Goal: Entertainment & Leisure: Consume media (video, audio)

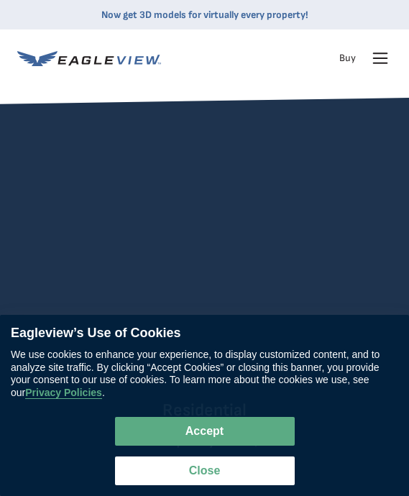
click at [258, 222] on video at bounding box center [204, 231] width 387 height 194
click at [195, 257] on video at bounding box center [204, 231] width 387 height 194
click at [251, 212] on video at bounding box center [204, 231] width 387 height 194
click at [176, 193] on video at bounding box center [204, 231] width 387 height 194
click at [183, 224] on video at bounding box center [204, 231] width 387 height 194
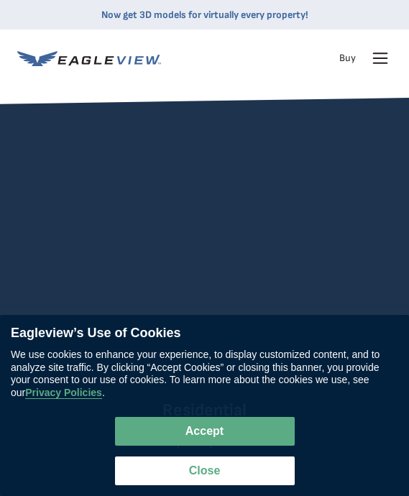
click at [207, 131] on div "Residential Property Data, Delivered Remotely Get the property data and measure…" at bounding box center [204, 366] width 409 height 537
click at [171, 161] on video at bounding box center [204, 231] width 387 height 194
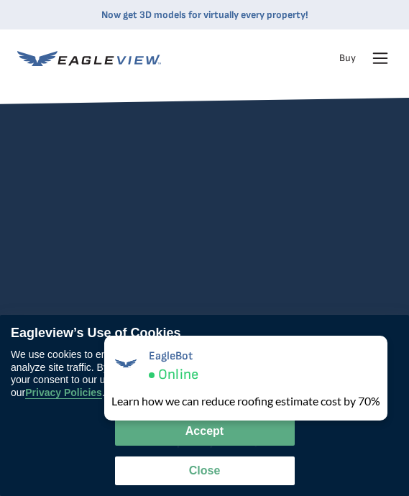
click at [228, 114] on div "Residential Property Data, Delivered Remotely Get the property data and measure…" at bounding box center [204, 366] width 409 height 537
click at [245, 254] on video at bounding box center [204, 231] width 387 height 194
click at [239, 131] on div "Residential Property Data, Delivered Remotely Get the property data and measure…" at bounding box center [204, 366] width 409 height 537
click at [165, 259] on video at bounding box center [204, 231] width 387 height 194
click at [224, 142] on video at bounding box center [204, 231] width 387 height 194
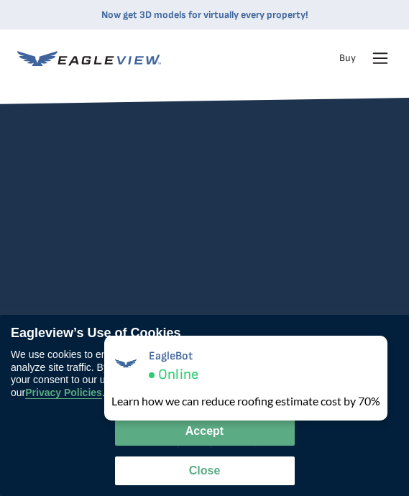
click at [201, 84] on div "Products Solutions Developer Resources Search Talk To Us Buy Login" at bounding box center [204, 57] width 374 height 57
click at [221, 213] on video at bounding box center [204, 231] width 387 height 194
click at [201, 168] on video at bounding box center [204, 231] width 387 height 194
click at [161, 147] on video at bounding box center [204, 231] width 387 height 194
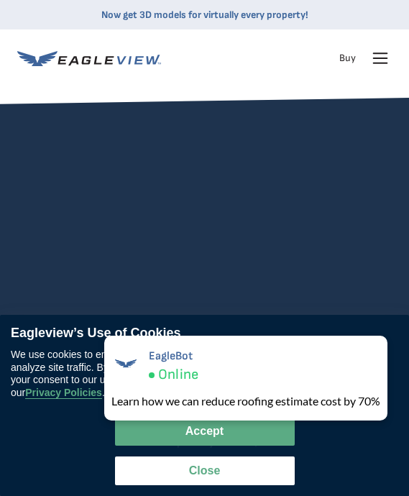
click at [216, 229] on video at bounding box center [204, 231] width 387 height 194
click at [207, 246] on video at bounding box center [204, 231] width 387 height 194
click at [254, 136] on video at bounding box center [204, 231] width 387 height 194
click at [190, 106] on div "Residential Property Data, Delivered Remotely Get the property data and measure…" at bounding box center [204, 366] width 409 height 537
click at [205, 149] on video at bounding box center [204, 231] width 387 height 194
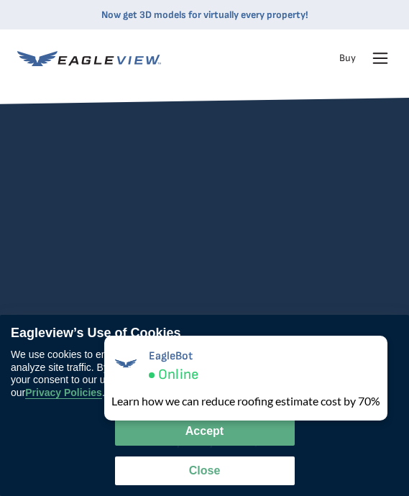
click at [198, 300] on video at bounding box center [204, 231] width 387 height 194
click at [249, 93] on div at bounding box center [204, 49] width 409 height 98
click at [264, 187] on video at bounding box center [204, 231] width 387 height 194
click at [236, 165] on video at bounding box center [204, 231] width 387 height 194
click at [161, 302] on video at bounding box center [204, 231] width 387 height 194
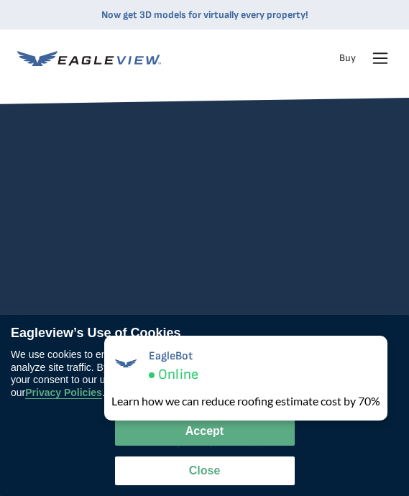
click at [165, 275] on video at bounding box center [204, 231] width 387 height 194
click at [156, 233] on video at bounding box center [204, 231] width 387 height 194
click at [175, 234] on video at bounding box center [204, 231] width 387 height 194
click at [261, 138] on video at bounding box center [204, 231] width 387 height 194
click at [207, 120] on div "Residential Property Data, Delivered Remotely Get the property data and measure…" at bounding box center [204, 366] width 409 height 537
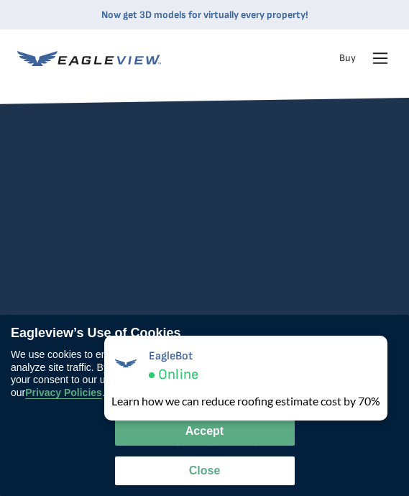
click at [171, 99] on div "Residential Property Data, Delivered Remotely Get the property data and measure…" at bounding box center [204, 366] width 409 height 537
click at [205, 102] on div "Residential Property Data, Delivered Remotely Get the property data and measure…" at bounding box center [204, 366] width 409 height 537
click at [230, 286] on video at bounding box center [204, 231] width 387 height 194
click at [262, 142] on div "Residential Property Data, Delivered Remotely Get the property data and measure…" at bounding box center [204, 366] width 409 height 537
click at [251, 280] on video at bounding box center [204, 231] width 387 height 194
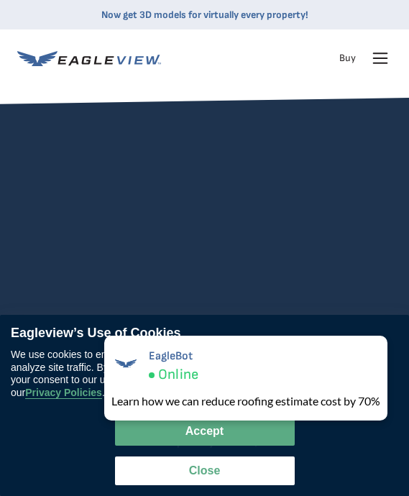
click at [187, 251] on video at bounding box center [204, 231] width 387 height 194
click at [194, 134] on video at bounding box center [204, 231] width 387 height 194
click at [159, 299] on video at bounding box center [204, 231] width 387 height 194
click at [180, 269] on video at bounding box center [204, 231] width 387 height 194
click at [193, 177] on video at bounding box center [204, 231] width 387 height 194
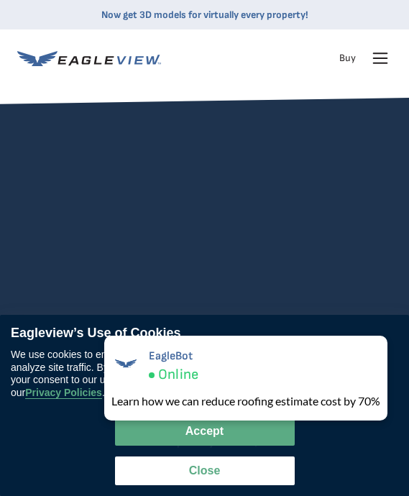
click at [246, 198] on video at bounding box center [204, 231] width 387 height 194
click at [154, 139] on video at bounding box center [204, 231] width 387 height 194
click at [147, 199] on video at bounding box center [204, 231] width 387 height 194
click at [250, 175] on video at bounding box center [204, 231] width 387 height 194
click at [179, 157] on video at bounding box center [204, 231] width 387 height 194
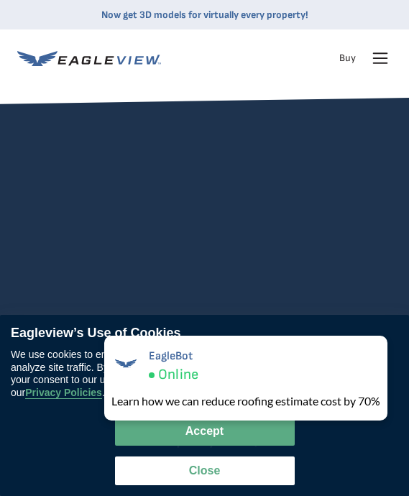
click at [166, 162] on video at bounding box center [204, 231] width 387 height 194
click at [183, 288] on video at bounding box center [204, 231] width 387 height 194
click at [157, 202] on video at bounding box center [204, 231] width 387 height 194
click at [218, 241] on video at bounding box center [204, 231] width 387 height 194
click at [193, 129] on div "Residential Property Data, Delivered Remotely Get the property data and measure…" at bounding box center [204, 366] width 409 height 537
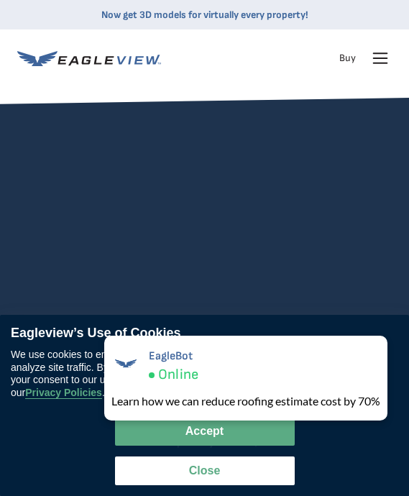
click at [186, 183] on div "Residential Property Data, Delivered Remotely Get the property data and measure…" at bounding box center [204, 366] width 409 height 537
click at [200, 128] on div "Residential Property Data, Delivered Remotely Get the property data and measure…" at bounding box center [204, 366] width 409 height 537
click at [196, 115] on div "Residential Property Data, Delivered Remotely Get the property data and measure…" at bounding box center [204, 366] width 409 height 537
click at [223, 237] on video at bounding box center [204, 231] width 387 height 194
click at [243, 127] on div "Residential Property Data, Delivered Remotely Get the property data and measure…" at bounding box center [204, 366] width 409 height 537
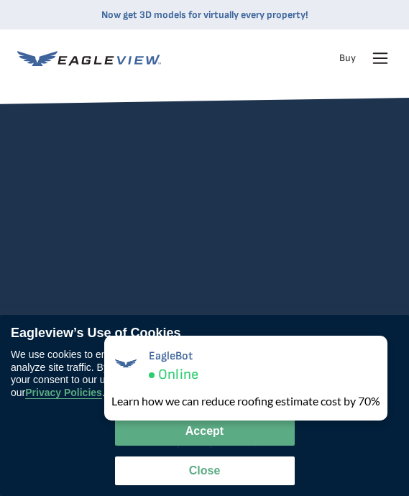
click at [209, 249] on video at bounding box center [204, 231] width 387 height 194
click at [161, 99] on div "Residential Property Data, Delivered Remotely Get the property data and measure…" at bounding box center [204, 366] width 409 height 537
click at [231, 169] on video at bounding box center [204, 231] width 387 height 194
click at [260, 232] on video at bounding box center [204, 231] width 387 height 194
click at [226, 267] on video at bounding box center [204, 231] width 387 height 194
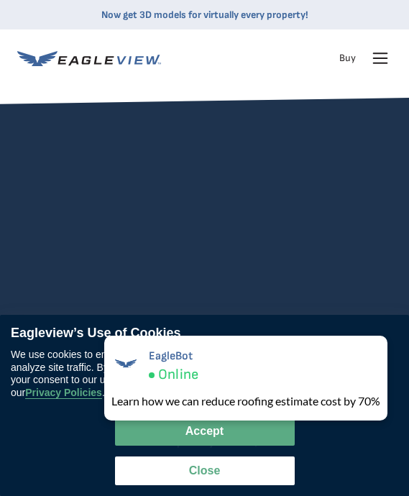
click at [205, 197] on video at bounding box center [204, 231] width 387 height 194
click at [248, 245] on video at bounding box center [204, 231] width 387 height 194
click at [204, 123] on div "Residential Property Data, Delivered Remotely Get the property data and measure…" at bounding box center [204, 366] width 409 height 537
click at [198, 128] on div "Residential Property Data, Delivered Remotely Get the property data and measure…" at bounding box center [204, 366] width 409 height 537
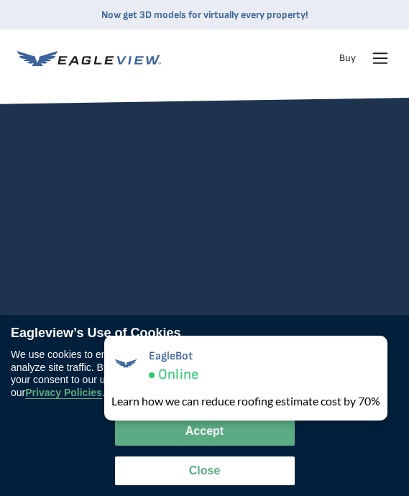
click at [164, 176] on video at bounding box center [204, 231] width 387 height 194
click at [202, 213] on video at bounding box center [204, 231] width 387 height 194
click at [264, 136] on video at bounding box center [204, 231] width 387 height 194
click at [187, 107] on div "Residential Property Data, Delivered Remotely Get the property data and measure…" at bounding box center [204, 366] width 409 height 537
click at [167, 199] on video at bounding box center [204, 231] width 387 height 194
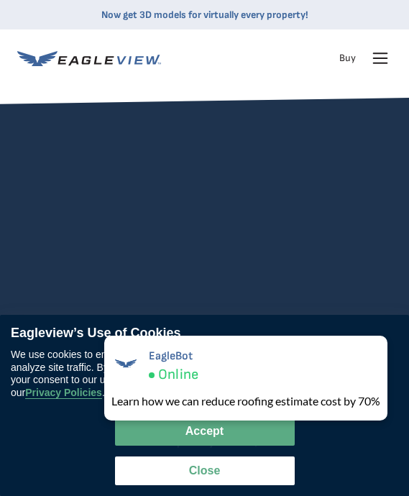
click at [259, 85] on div "Products Solutions Developer Resources Search Talk To Us Buy Login" at bounding box center [204, 57] width 374 height 57
click at [271, 136] on video at bounding box center [204, 231] width 387 height 194
click at [244, 197] on video at bounding box center [204, 231] width 387 height 194
click at [160, 242] on video at bounding box center [204, 231] width 387 height 194
click at [247, 170] on video at bounding box center [204, 231] width 387 height 194
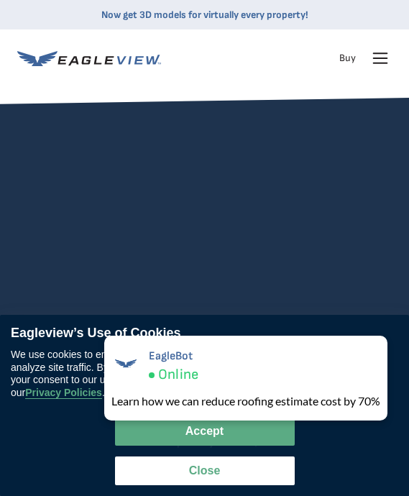
click at [224, 136] on video at bounding box center [204, 231] width 387 height 194
click at [213, 175] on video at bounding box center [204, 231] width 387 height 194
click at [170, 89] on div at bounding box center [204, 49] width 409 height 98
click at [168, 124] on div "Residential Property Data, Delivered Remotely Get the property data and measure…" at bounding box center [204, 366] width 409 height 537
click at [187, 272] on div "Residential Property Data, Delivered Remotely Get the property data and measure…" at bounding box center [204, 366] width 409 height 537
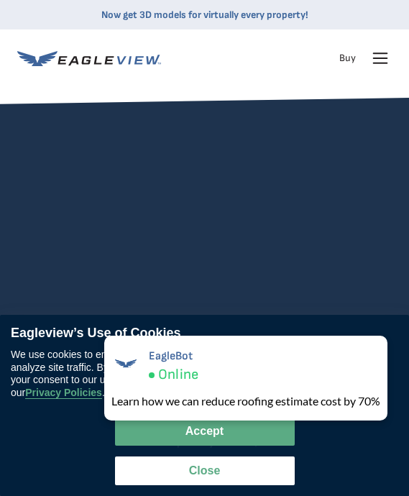
click at [210, 200] on video at bounding box center [204, 231] width 387 height 194
click at [194, 142] on div "Residential Property Data, Delivered Remotely Get the property data and measure…" at bounding box center [204, 366] width 409 height 537
click at [157, 131] on div "Residential Property Data, Delivered Remotely Get the property data and measure…" at bounding box center [204, 366] width 409 height 537
click at [269, 164] on video at bounding box center [204, 231] width 387 height 194
click at [213, 306] on video at bounding box center [204, 231] width 387 height 194
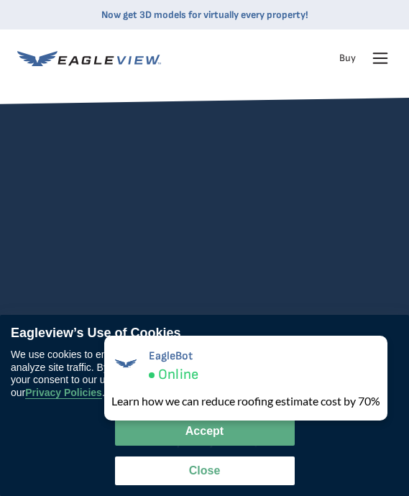
click at [196, 218] on video at bounding box center [204, 231] width 387 height 194
click at [199, 246] on video at bounding box center [204, 231] width 387 height 194
click at [237, 236] on video at bounding box center [204, 231] width 387 height 194
click at [261, 287] on video at bounding box center [204, 231] width 387 height 194
click at [210, 133] on div "Residential Property Data, Delivered Remotely Get the property data and measure…" at bounding box center [204, 366] width 409 height 537
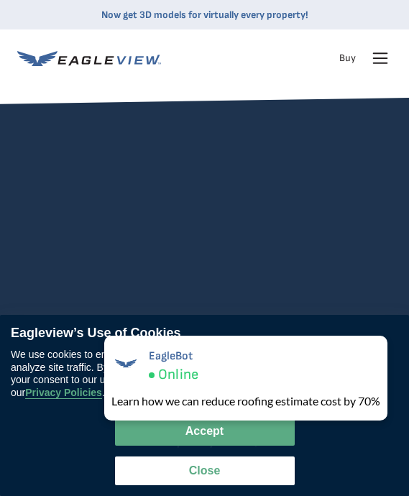
click at [203, 152] on video at bounding box center [204, 231] width 387 height 194
click at [216, 170] on video at bounding box center [204, 231] width 387 height 194
